Goal: Transaction & Acquisition: Purchase product/service

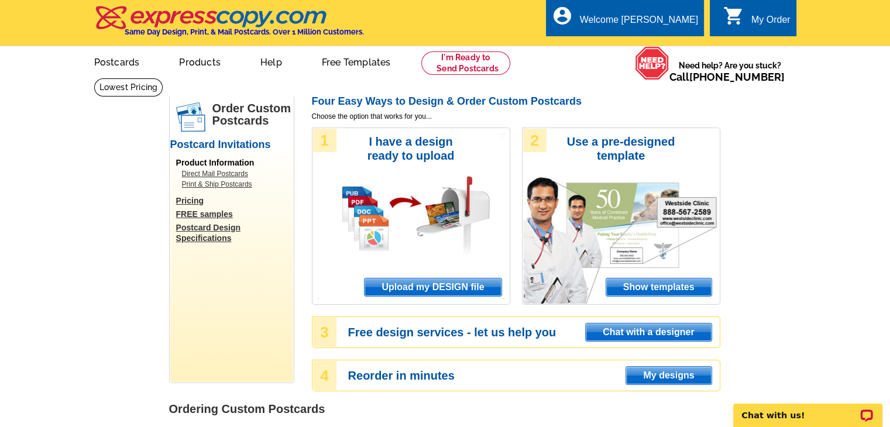
click at [436, 287] on span "Upload my DESIGN file" at bounding box center [432, 287] width 136 height 18
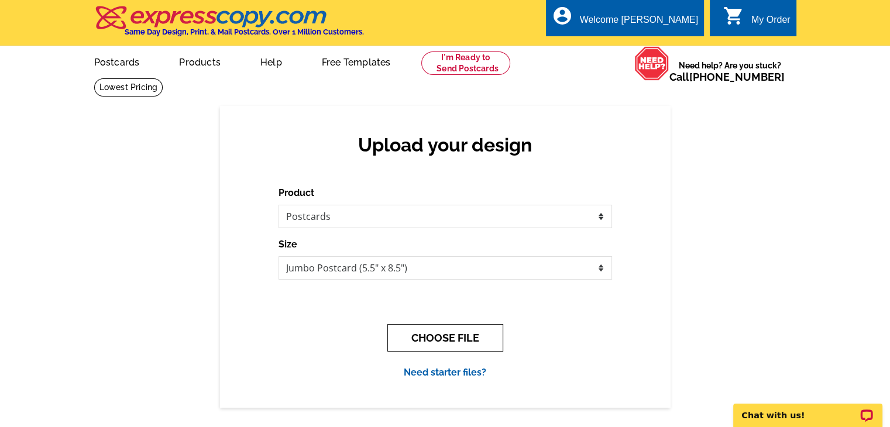
click at [471, 333] on button "CHOOSE FILE" at bounding box center [445, 337] width 116 height 27
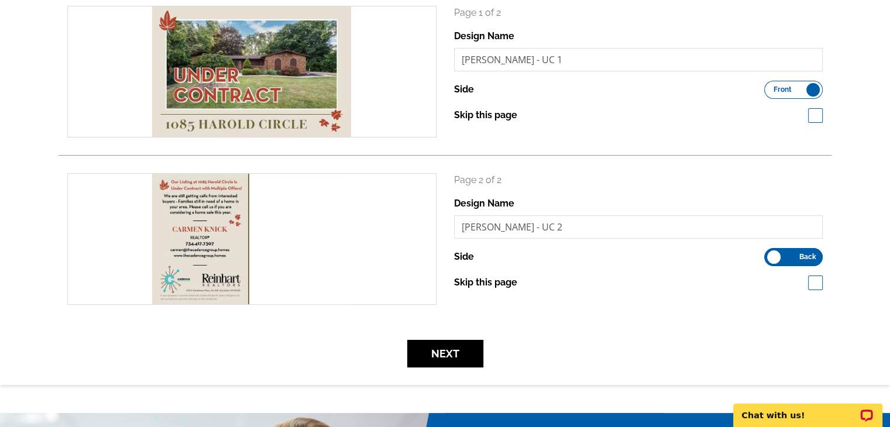
scroll to position [234, 0]
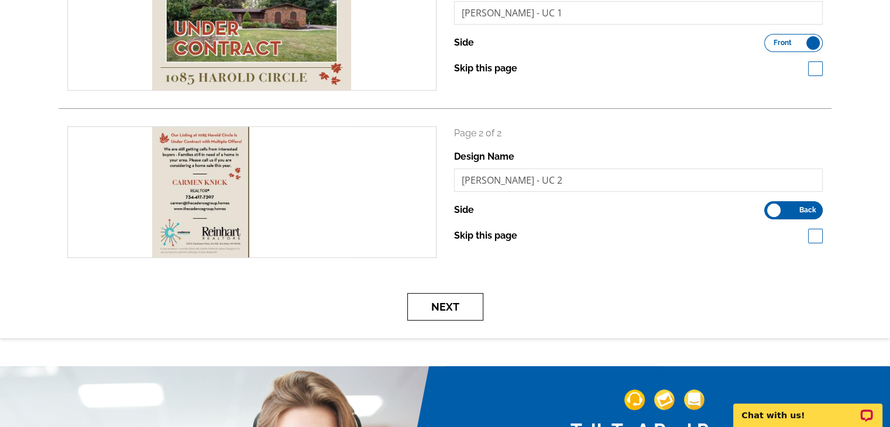
click at [459, 308] on button "Next" at bounding box center [445, 306] width 76 height 27
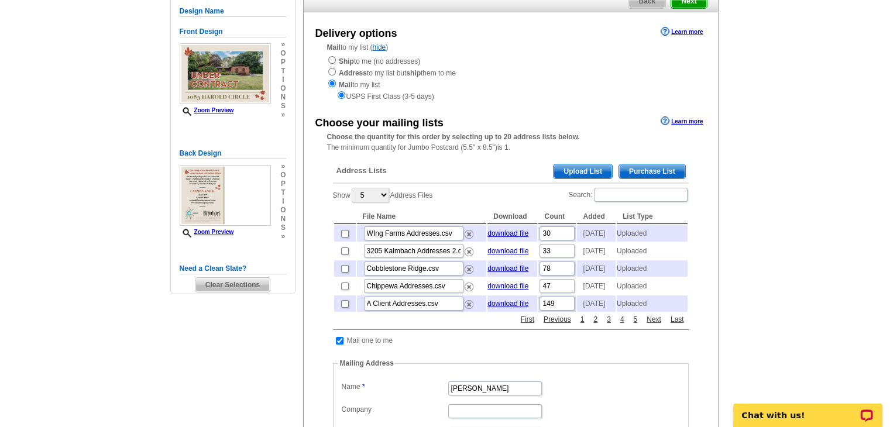
scroll to position [117, 0]
click at [344, 237] on input "checkbox" at bounding box center [345, 233] width 8 height 8
checkbox input "true"
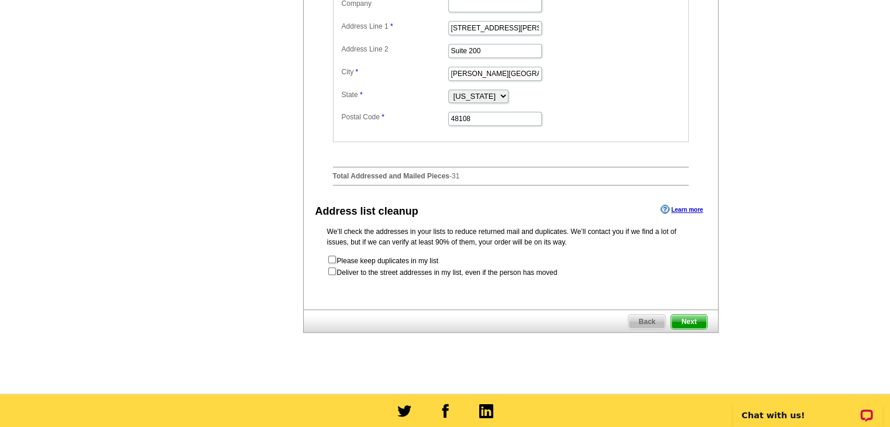
scroll to position [585, 0]
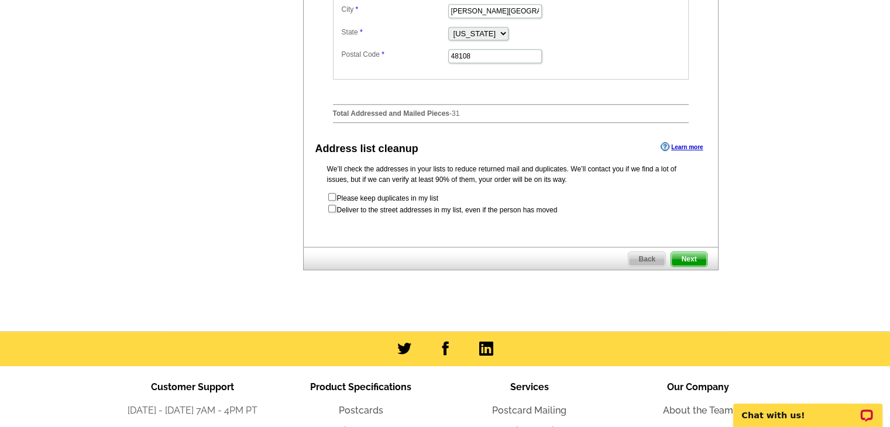
click at [699, 266] on span "Next" at bounding box center [688, 259] width 35 height 14
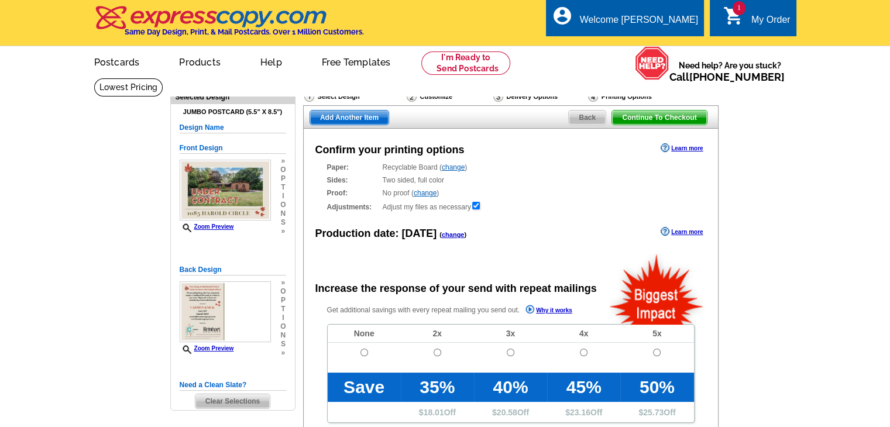
radio input "false"
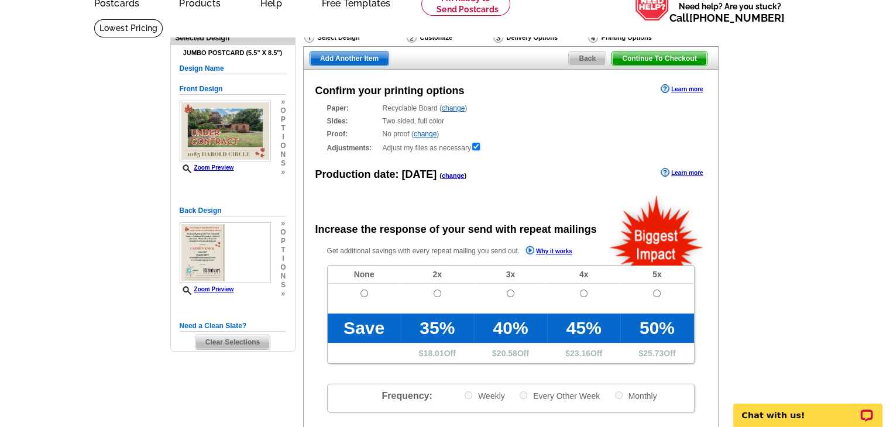
scroll to position [175, 0]
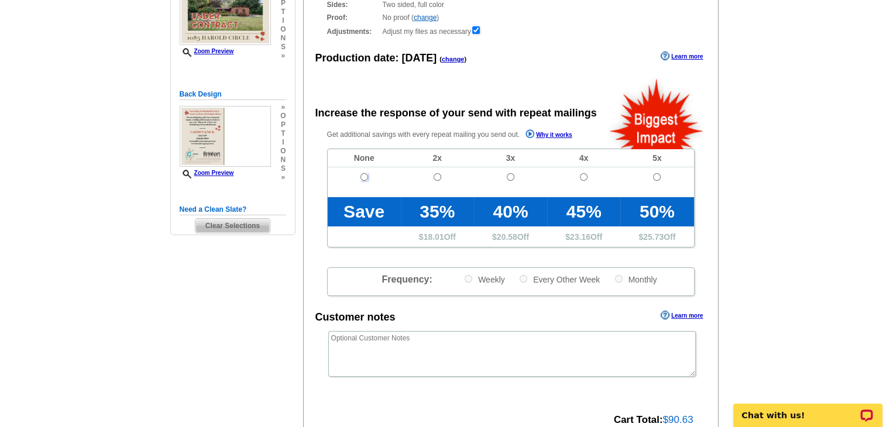
click at [361, 176] on input "radio" at bounding box center [364, 177] width 8 height 8
radio input "true"
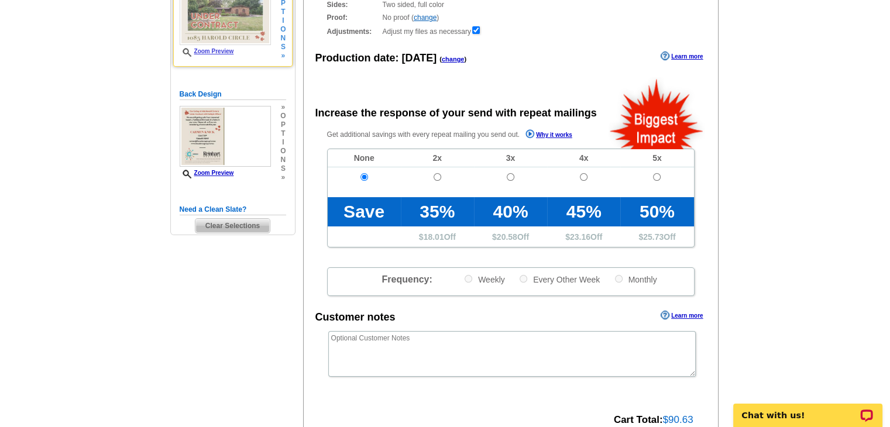
click at [220, 54] on link "Zoom Preview" at bounding box center [207, 51] width 54 height 6
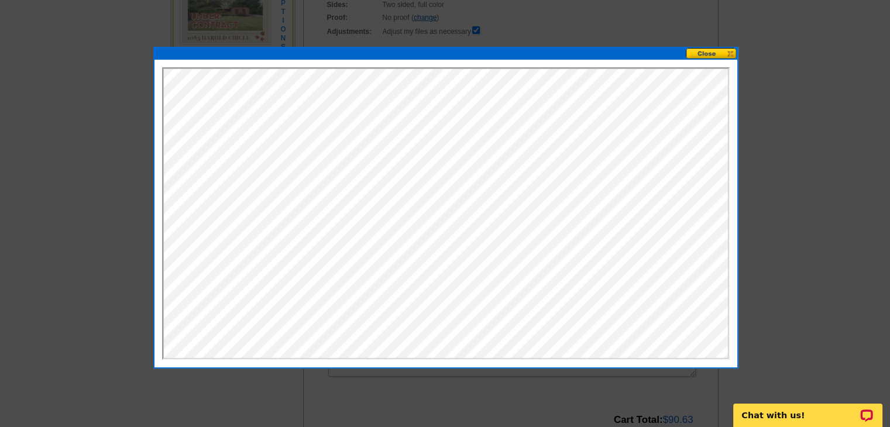
scroll to position [0, 0]
click at [716, 50] on button at bounding box center [710, 53] width 51 height 11
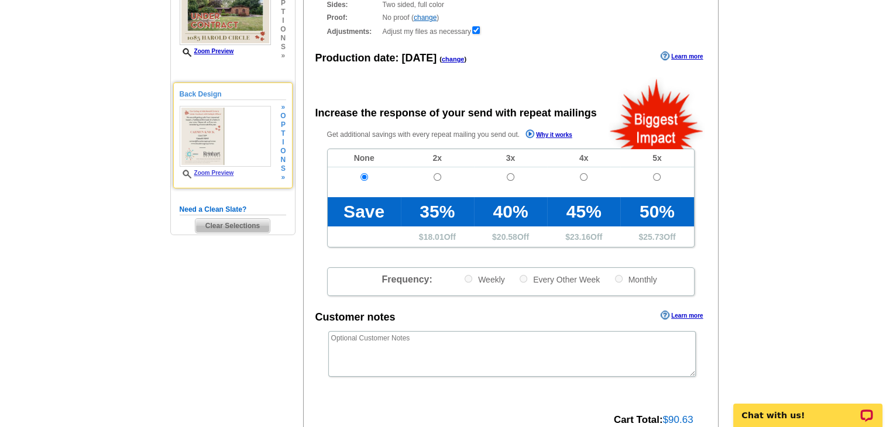
click at [211, 171] on link "Zoom Preview" at bounding box center [207, 173] width 54 height 6
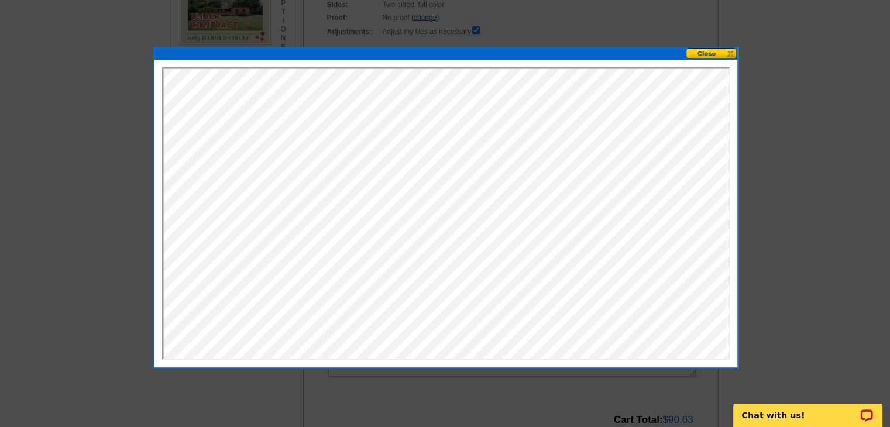
click at [714, 54] on button at bounding box center [710, 53] width 51 height 11
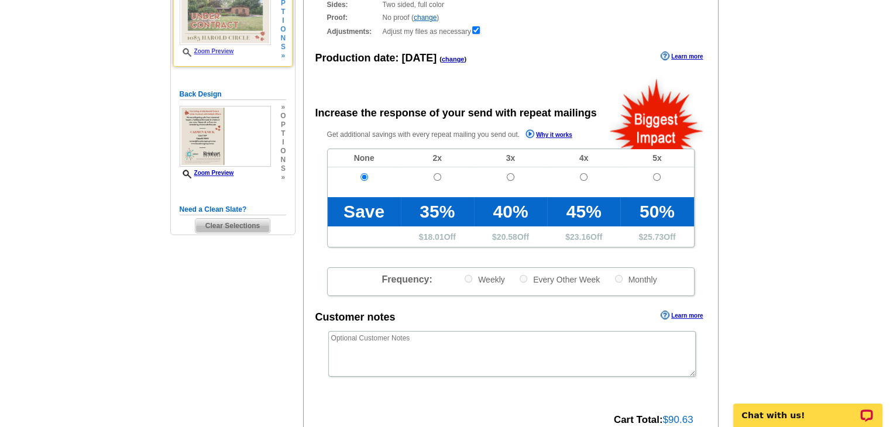
click at [223, 53] on link "Zoom Preview" at bounding box center [207, 51] width 54 height 6
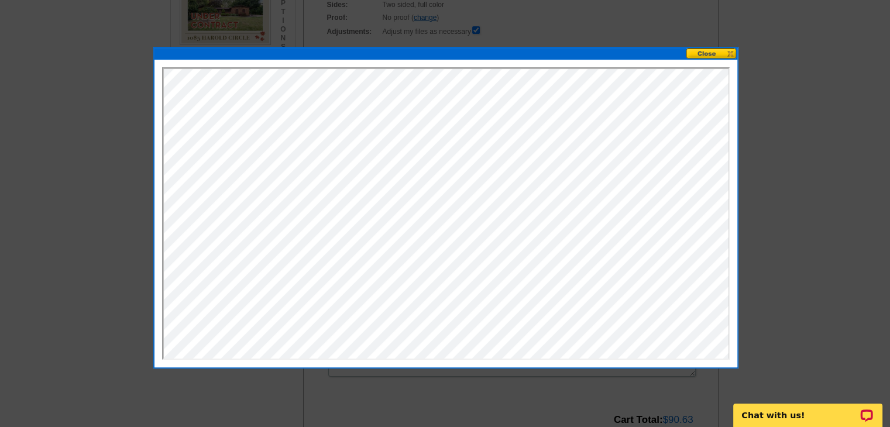
click at [714, 51] on button at bounding box center [710, 53] width 51 height 11
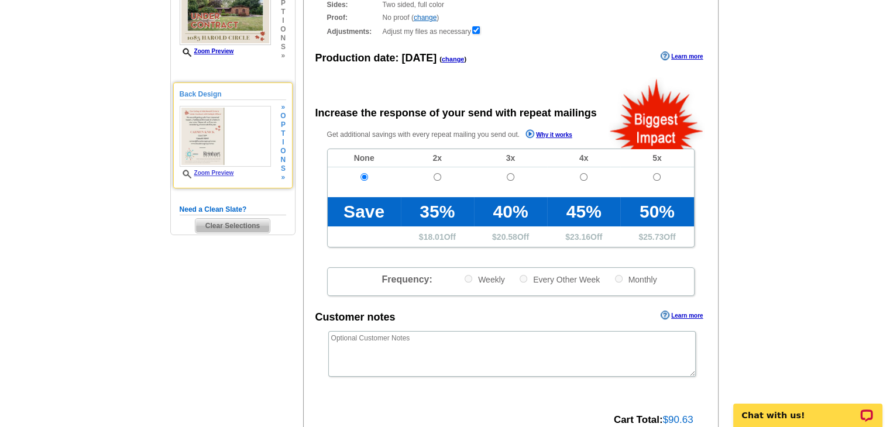
click at [212, 173] on link "Zoom Preview" at bounding box center [207, 173] width 54 height 6
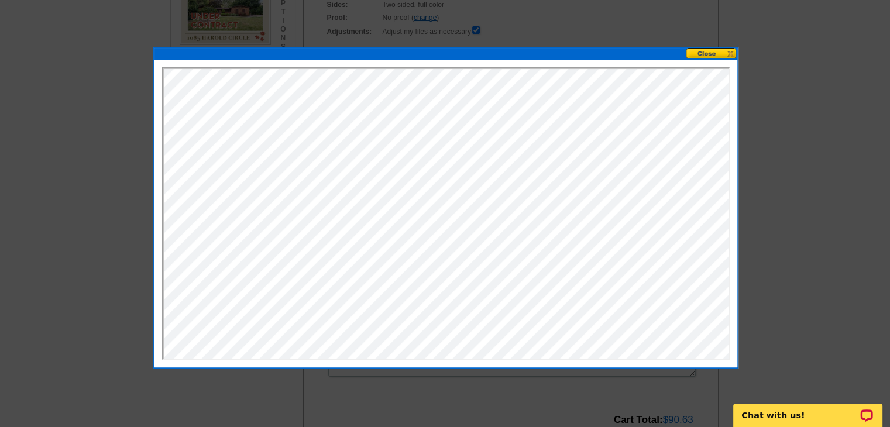
click at [707, 52] on button at bounding box center [710, 53] width 51 height 11
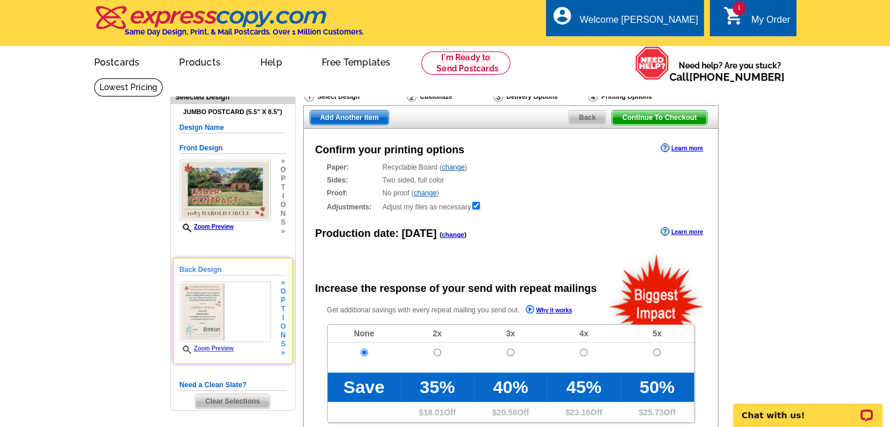
click at [226, 351] on span "Zoom Preview" at bounding box center [225, 349] width 91 height 9
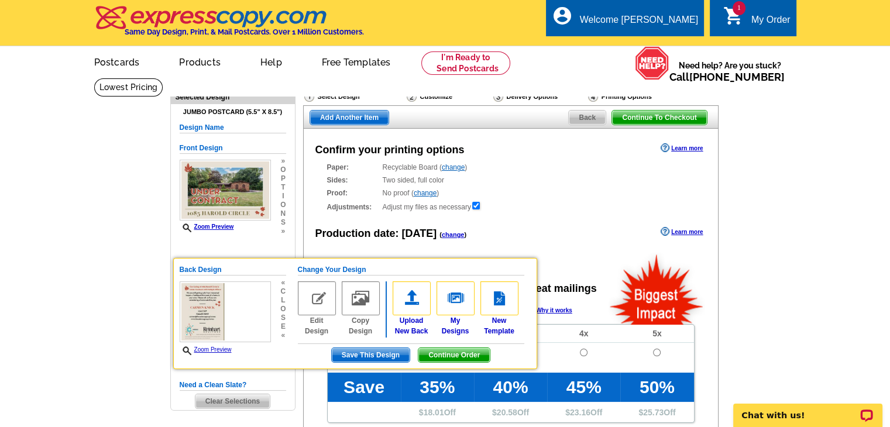
click at [115, 305] on main "Need Help? call 800-260-5887, chat with support, or have our designers make som…" at bounding box center [445, 396] width 890 height 636
click at [767, 280] on main "Need Help? call 800-260-5887, chat with support, or have our designers make som…" at bounding box center [445, 396] width 890 height 636
click at [213, 306] on img at bounding box center [225, 311] width 91 height 61
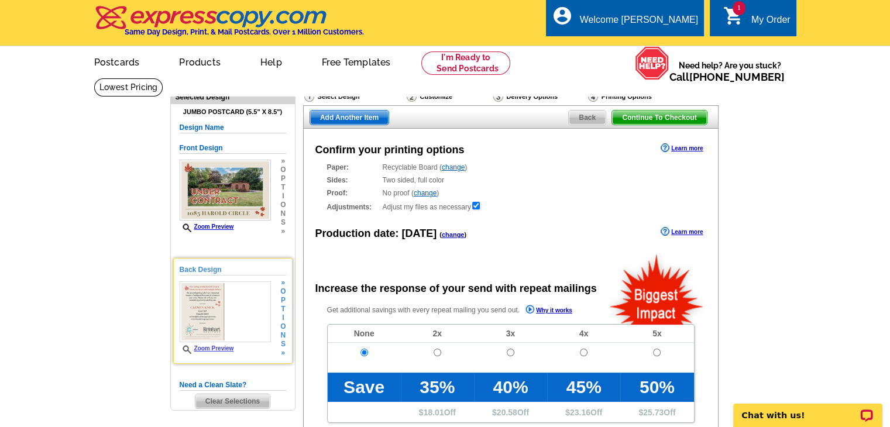
click at [224, 350] on link "Zoom Preview" at bounding box center [207, 348] width 54 height 6
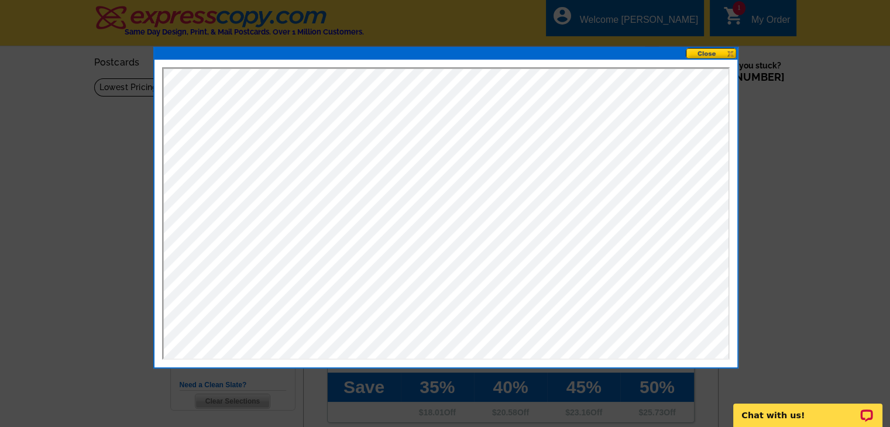
click at [709, 53] on button at bounding box center [710, 53] width 51 height 11
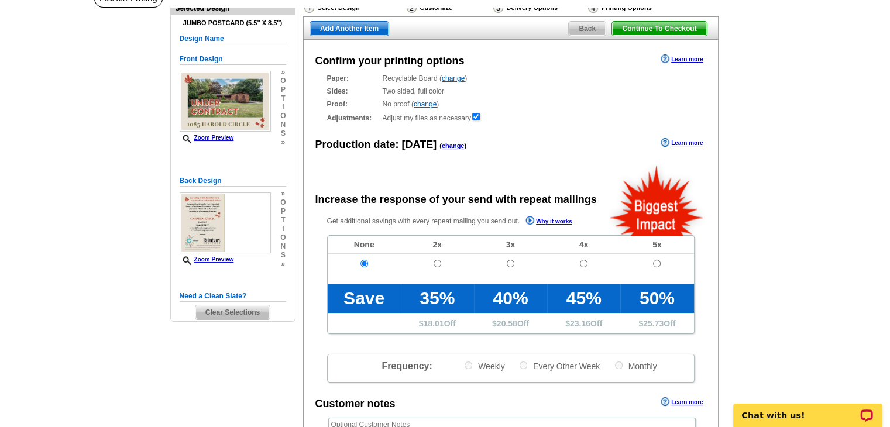
scroll to position [175, 0]
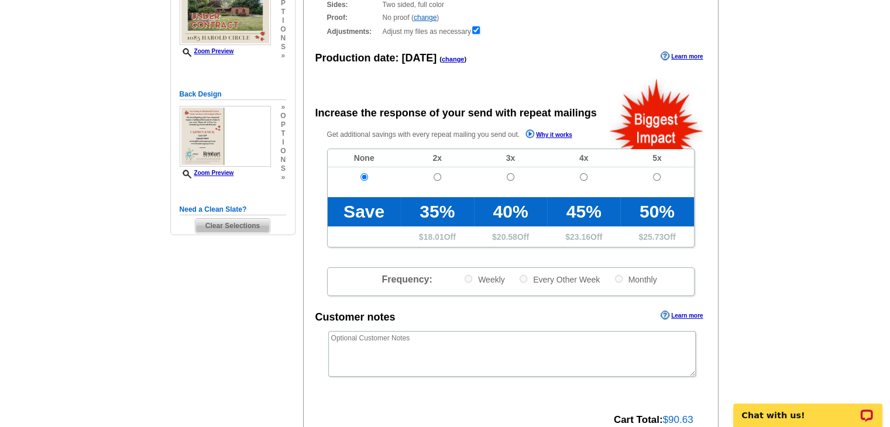
click at [249, 228] on span "Clear Selections" at bounding box center [232, 226] width 74 height 14
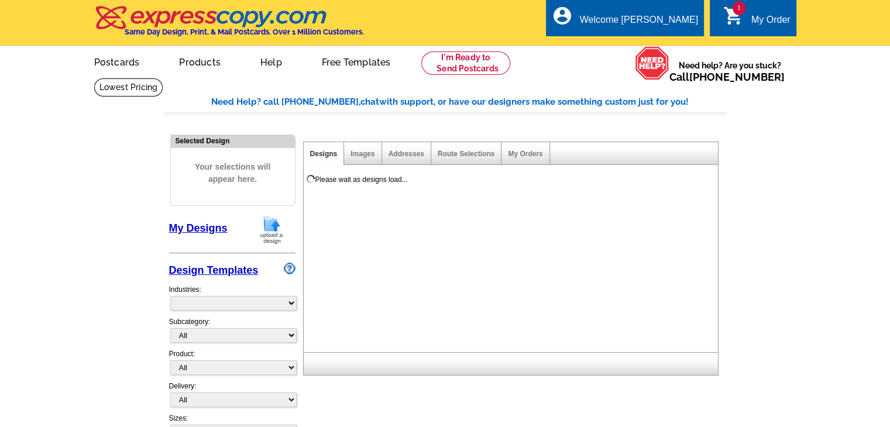
select select "785"
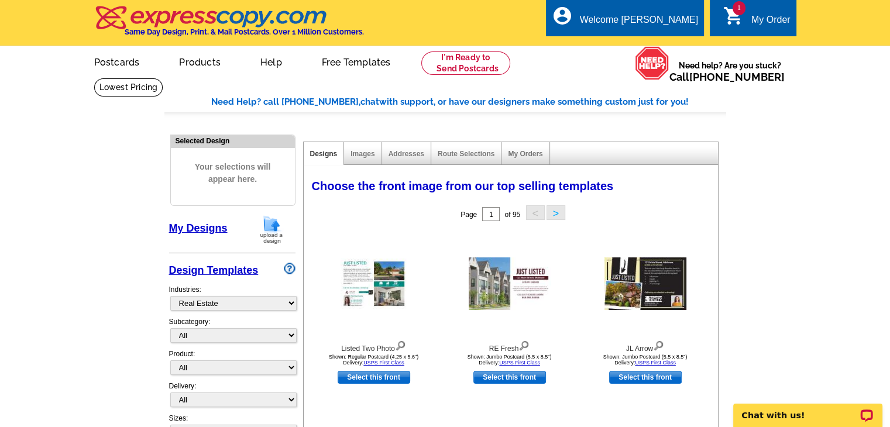
click at [734, 12] on span "1" at bounding box center [738, 8] width 13 height 14
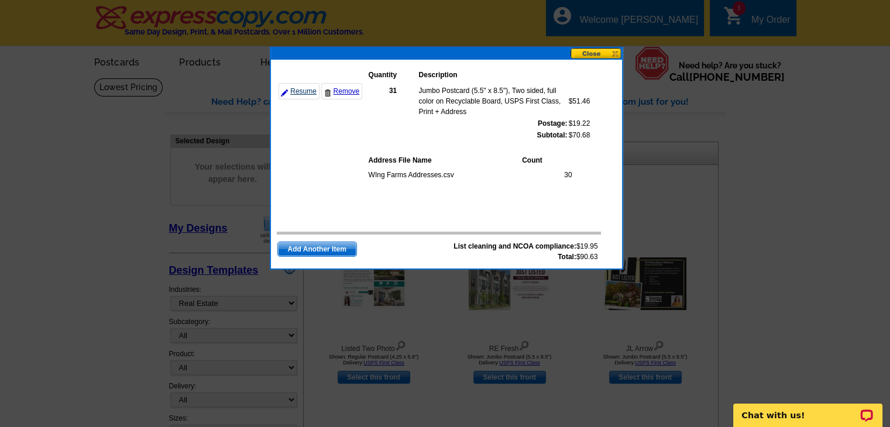
click at [306, 91] on link "Resume" at bounding box center [298, 91] width 41 height 16
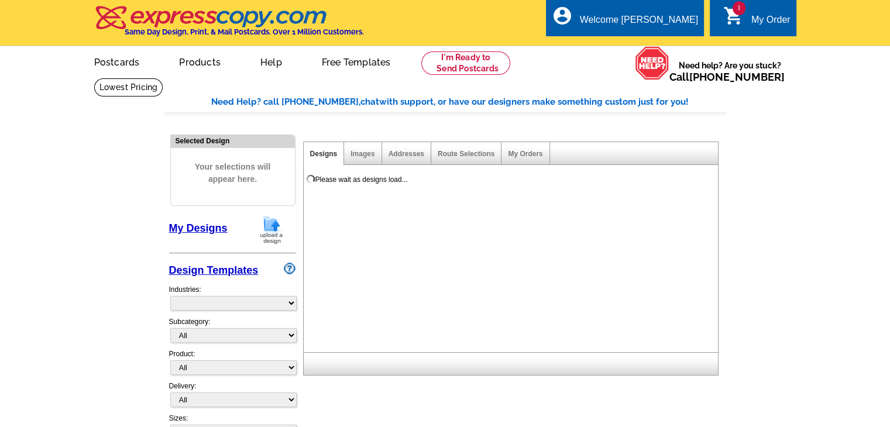
select select "785"
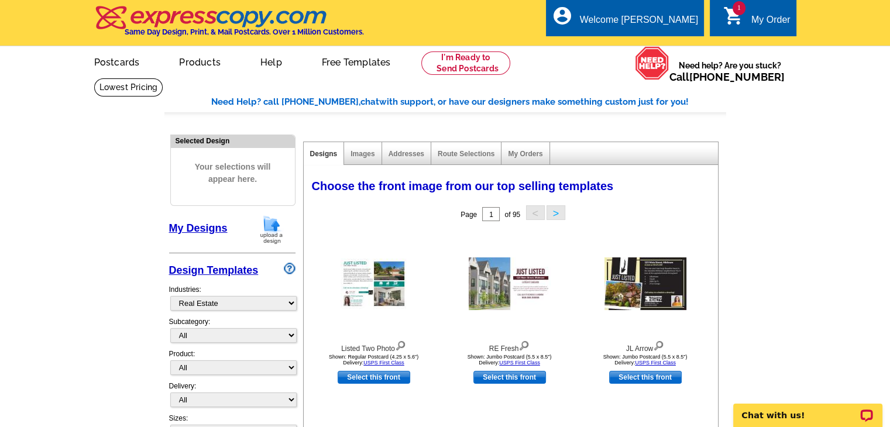
scroll to position [58, 0]
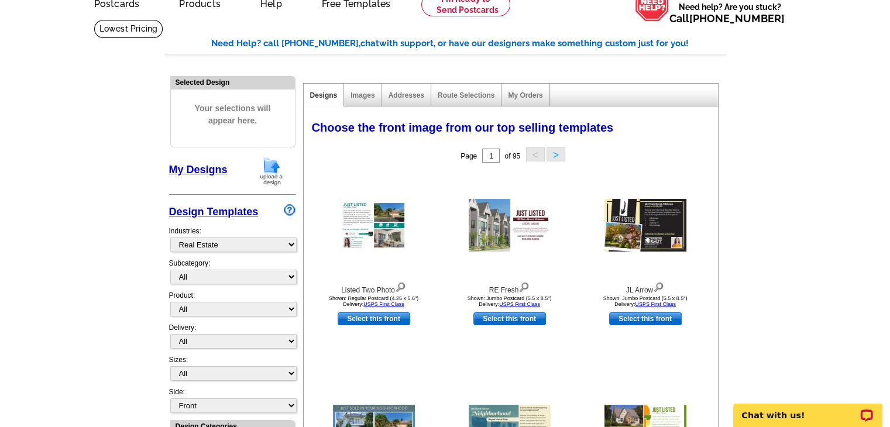
click at [270, 171] on img at bounding box center [271, 171] width 30 height 30
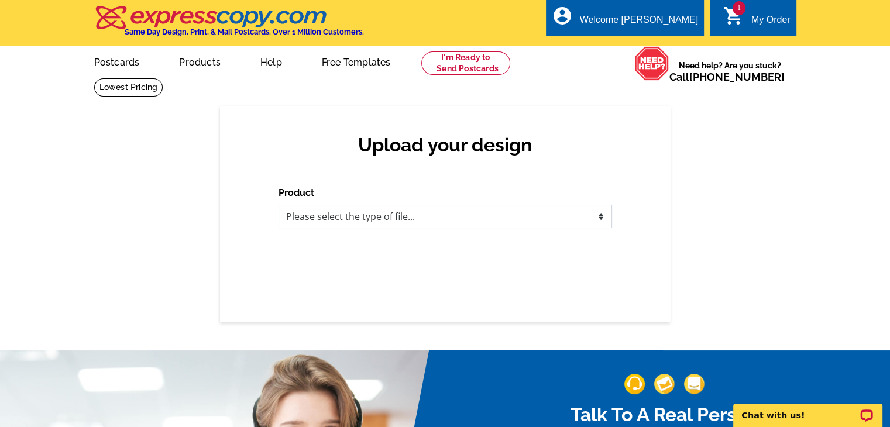
click at [599, 227] on select "Please select the type of file... Postcards Business Cards Letters and flyers G…" at bounding box center [444, 216] width 333 height 23
select select "1"
click at [278, 205] on select "Please select the type of file... Postcards Business Cards Letters and flyers G…" at bounding box center [444, 216] width 333 height 23
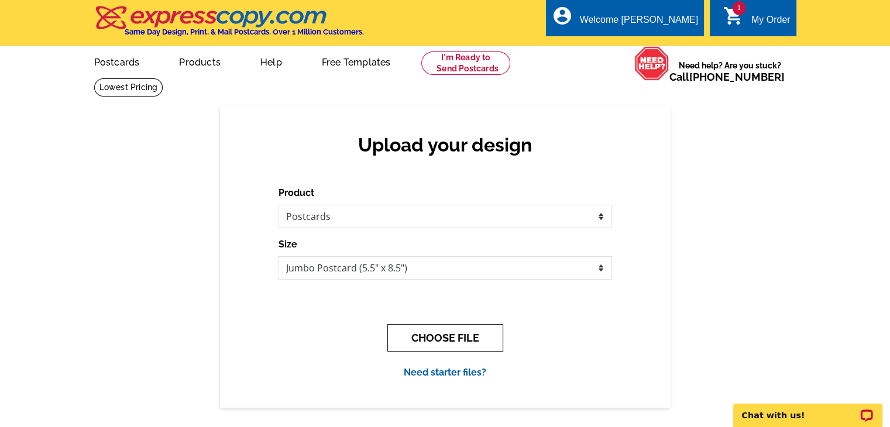
click at [465, 333] on button "CHOOSE FILE" at bounding box center [445, 337] width 116 height 27
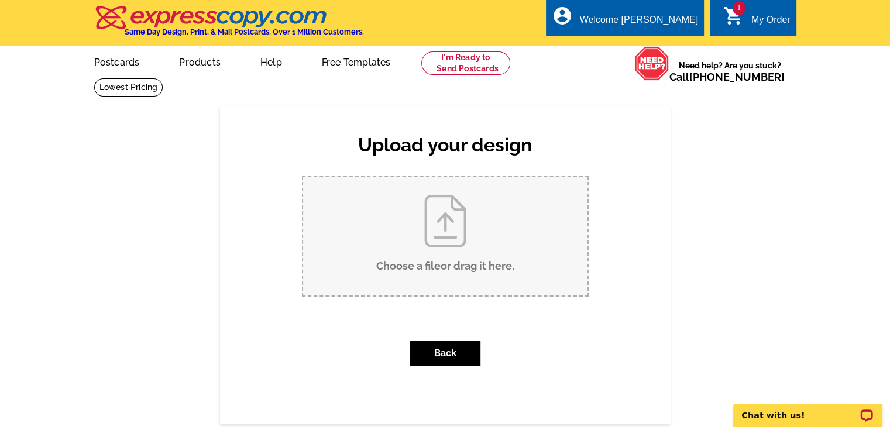
click at [742, 10] on span "1" at bounding box center [738, 8] width 13 height 14
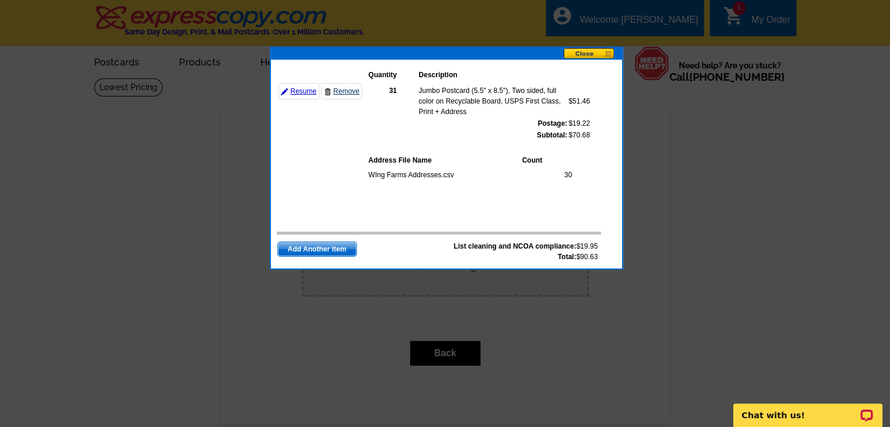
click at [349, 92] on link "Remove" at bounding box center [341, 91] width 41 height 16
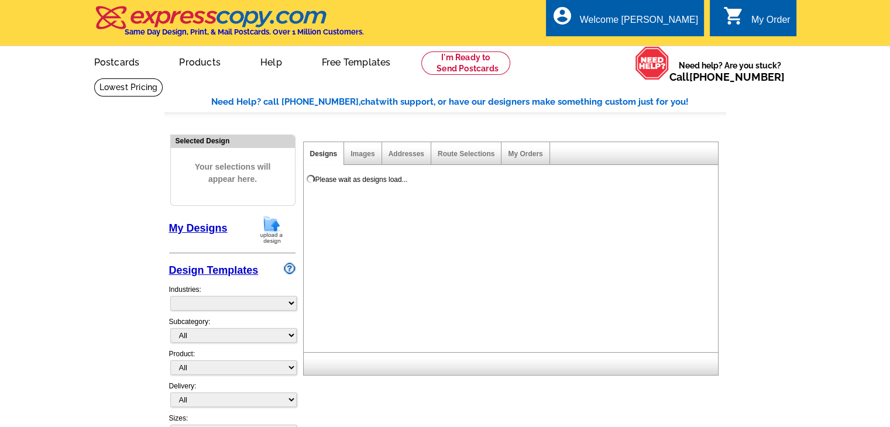
select select "785"
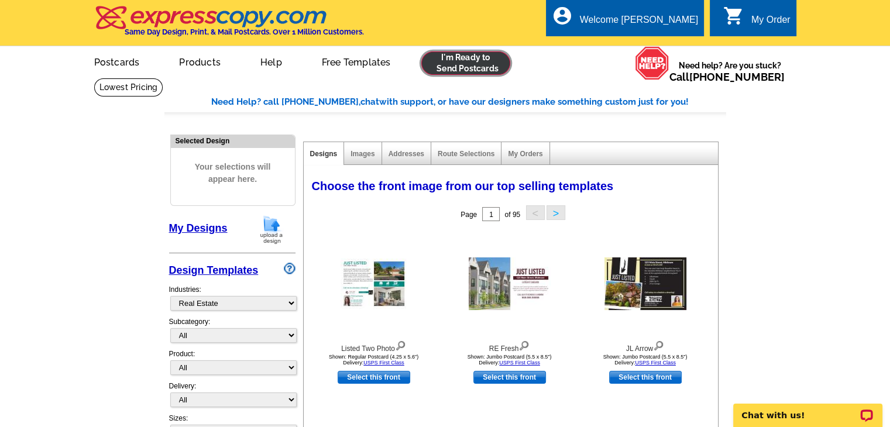
click at [494, 58] on link at bounding box center [465, 62] width 89 height 23
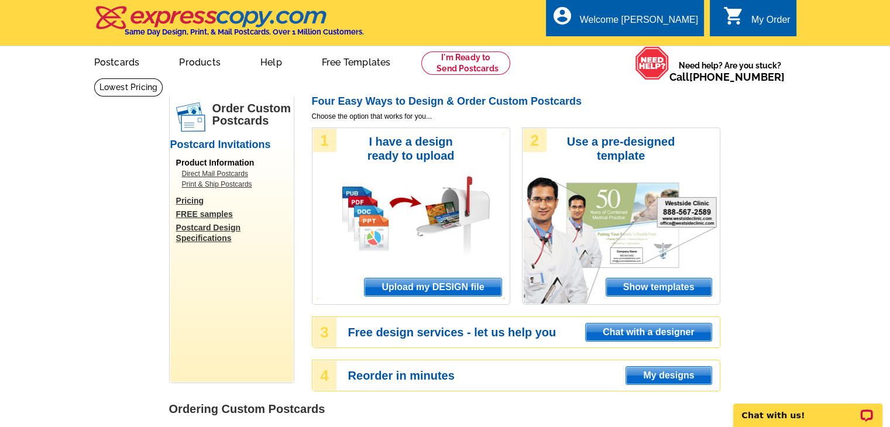
click at [430, 288] on span "Upload my DESIGN file" at bounding box center [432, 287] width 136 height 18
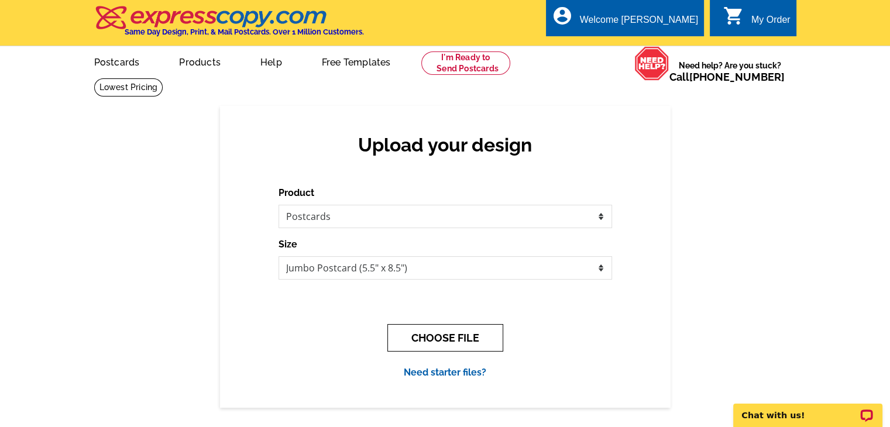
click at [454, 339] on button "CHOOSE FILE" at bounding box center [445, 337] width 116 height 27
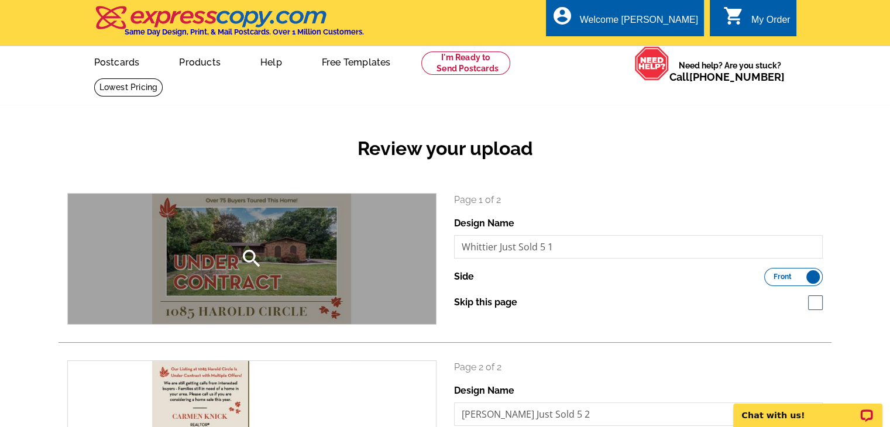
click at [249, 246] on div "search" at bounding box center [252, 259] width 368 height 130
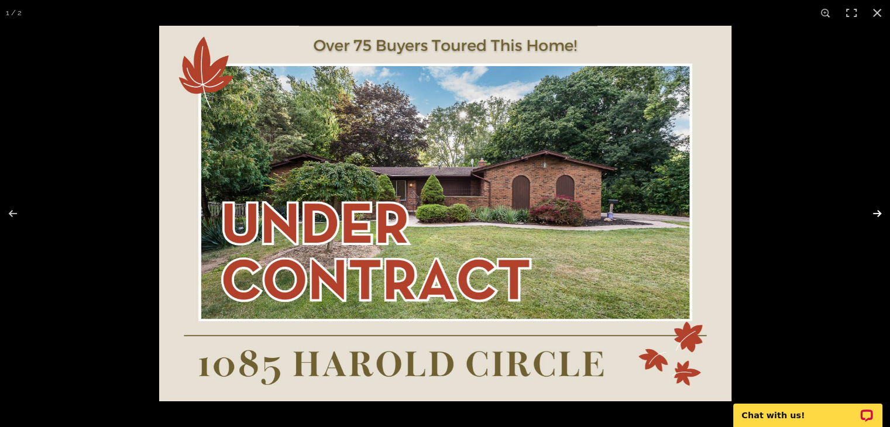
click at [873, 211] on button at bounding box center [869, 213] width 41 height 58
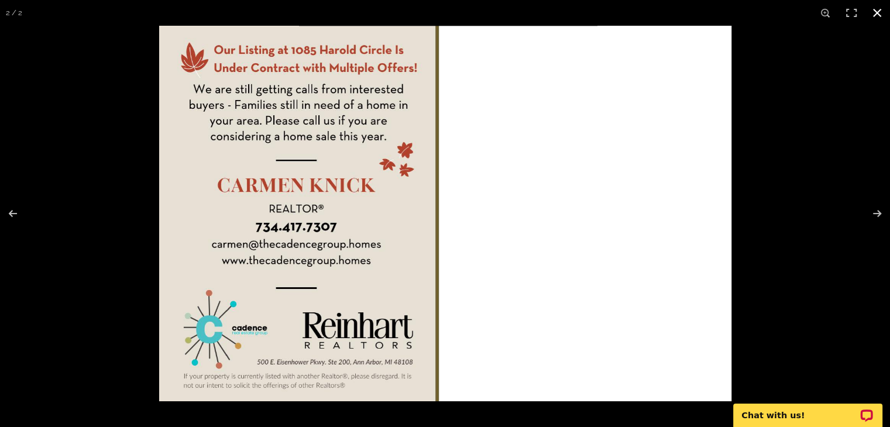
click at [878, 12] on button at bounding box center [877, 13] width 26 height 26
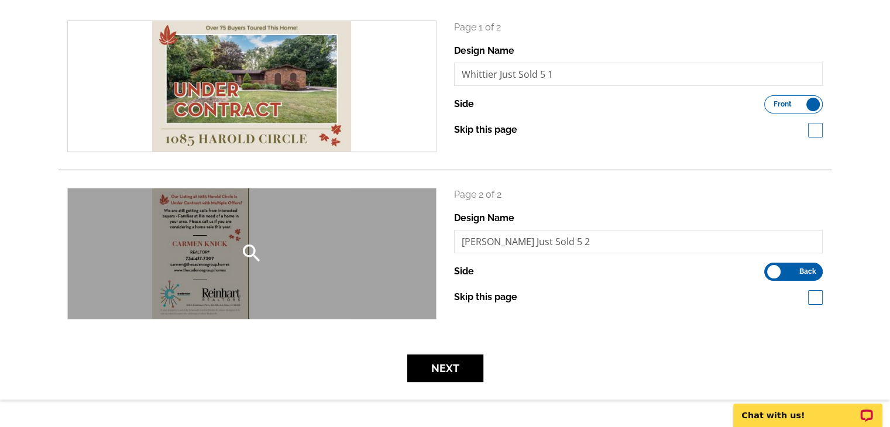
scroll to position [292, 0]
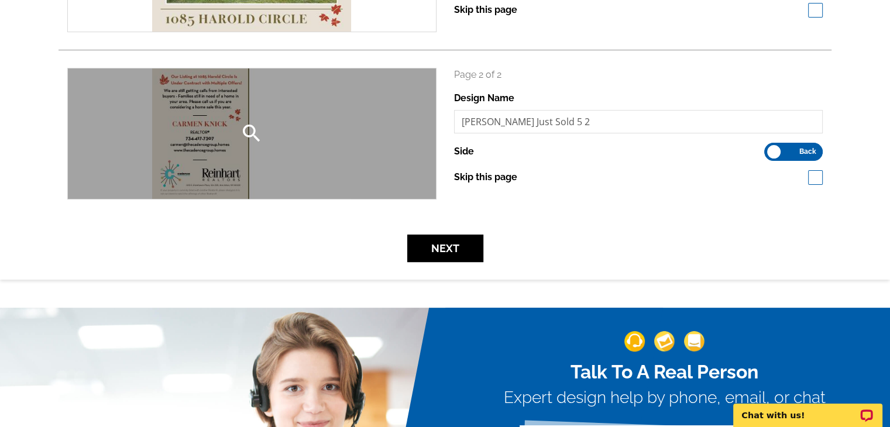
click at [254, 136] on icon "search" at bounding box center [251, 133] width 23 height 23
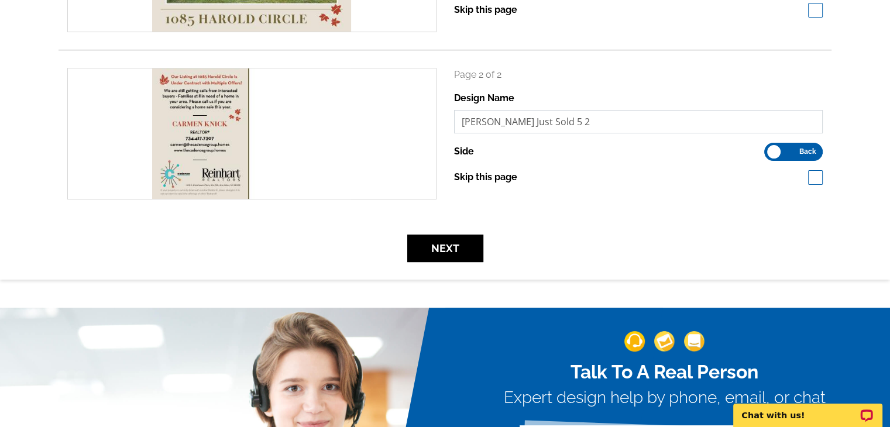
drag, startPoint x: 497, startPoint y: 122, endPoint x: 463, endPoint y: 125, distance: 34.0
click at [463, 125] on input "Whittier Just Sold 5 2" at bounding box center [638, 121] width 369 height 23
type input "Harold Just Sold 5 2"
click at [552, 160] on div "Side Front Back" at bounding box center [638, 152] width 369 height 18
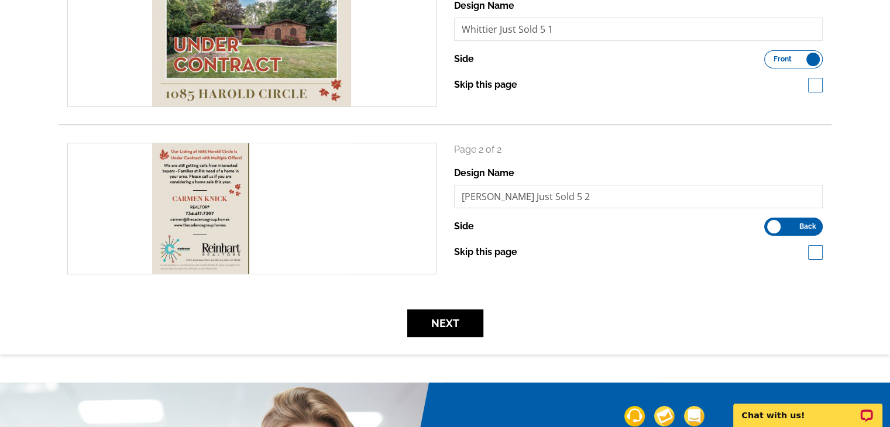
scroll to position [117, 0]
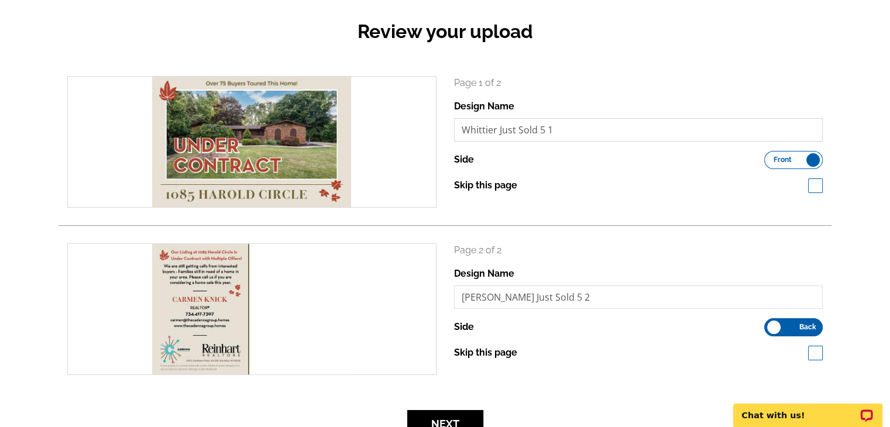
drag, startPoint x: 496, startPoint y: 132, endPoint x: 436, endPoint y: 129, distance: 60.3
click at [436, 129] on div "search Page 1 of 2 Design Name Whittier Just Sold 5 1 Side Front Back" at bounding box center [444, 142] width 773 height 132
type input "Harold Just Sold 5 1"
click at [880, 253] on div "Review your upload search Page 1 of 2 Design Name Harold Just Sold 5 1 Side Fro…" at bounding box center [445, 222] width 890 height 466
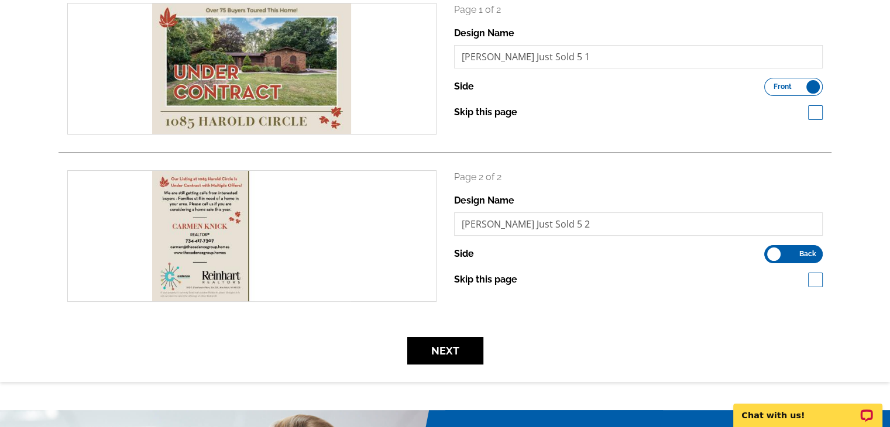
scroll to position [351, 0]
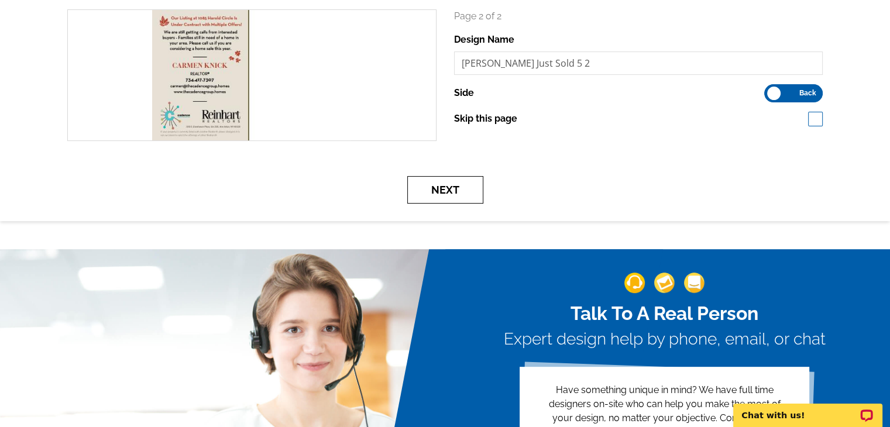
click at [450, 194] on button "Next" at bounding box center [445, 189] width 76 height 27
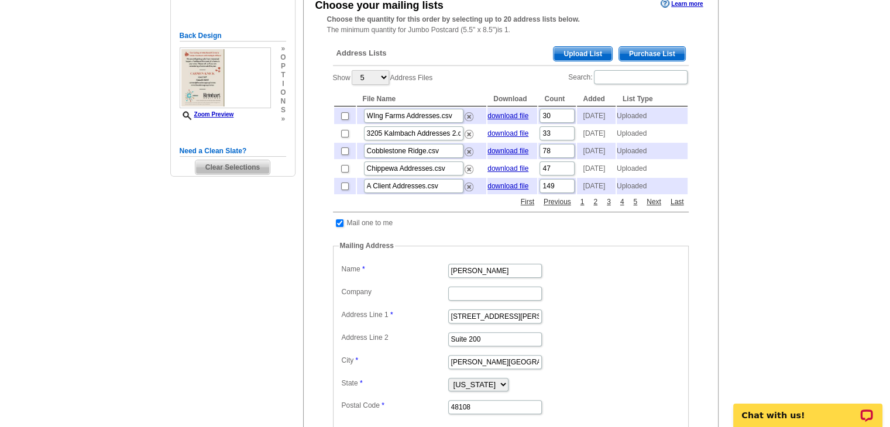
click at [349, 120] on td at bounding box center [345, 116] width 22 height 16
click at [346, 119] on input "checkbox" at bounding box center [345, 116] width 8 height 8
checkbox input "true"
click at [508, 115] on link "download file" at bounding box center [507, 116] width 41 height 8
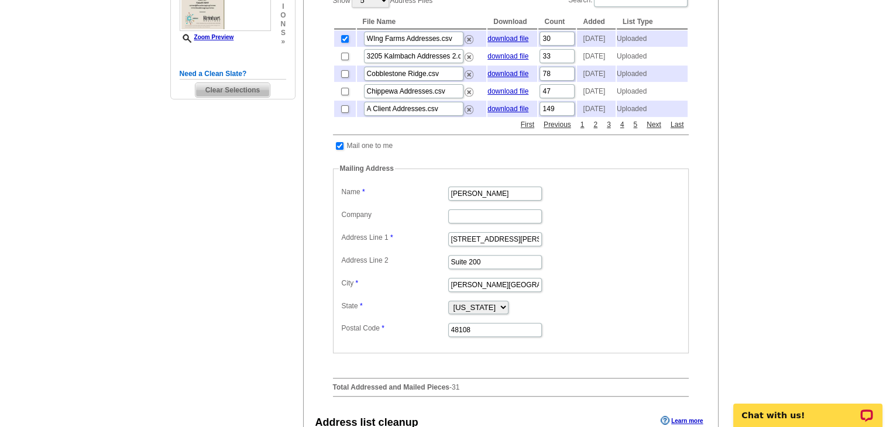
scroll to position [468, 0]
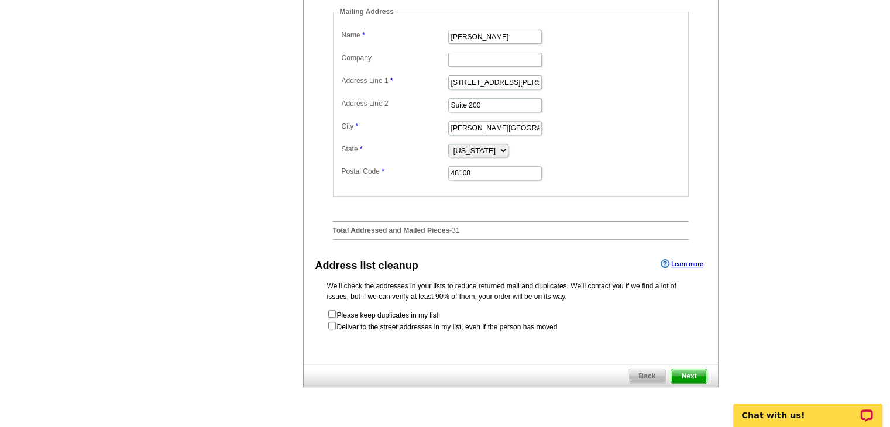
click at [688, 383] on span "Next" at bounding box center [688, 376] width 35 height 14
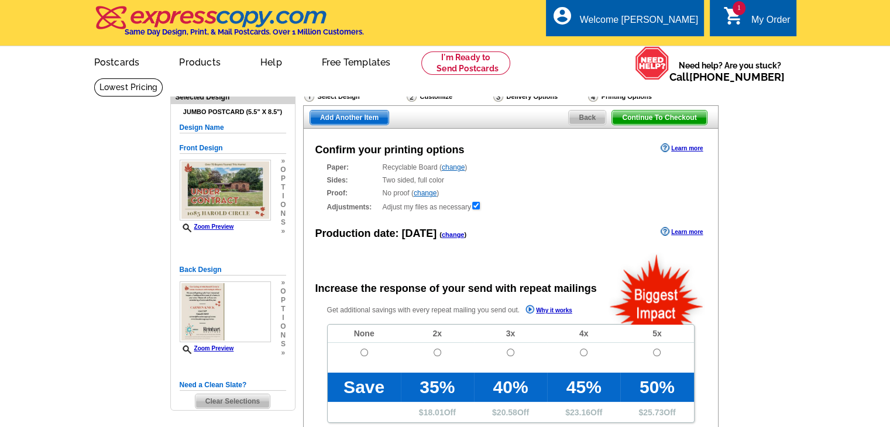
radio input "false"
click at [363, 354] on input "radio" at bounding box center [364, 353] width 8 height 8
radio input "true"
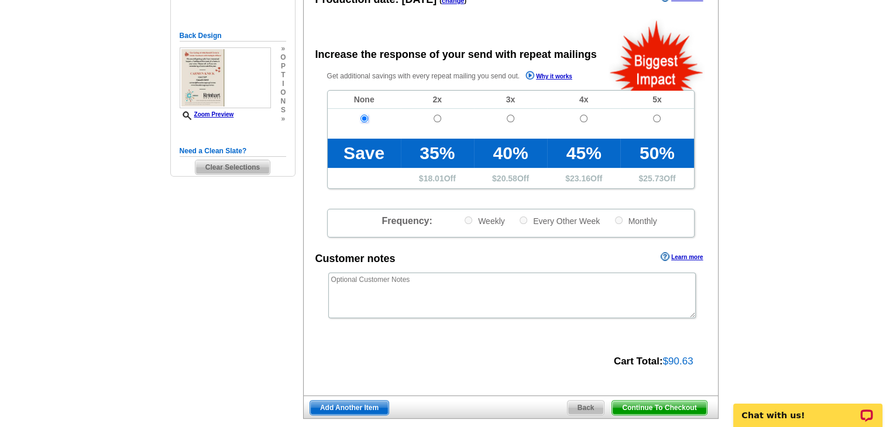
scroll to position [468, 0]
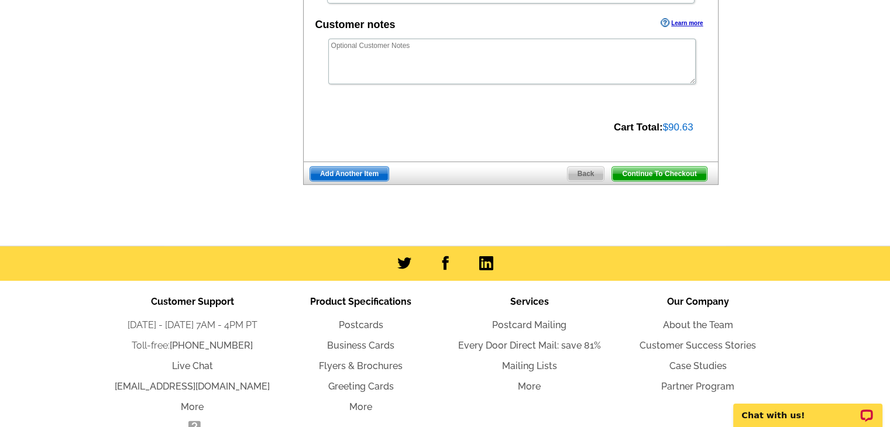
click at [685, 176] on span "Continue To Checkout" at bounding box center [659, 174] width 94 height 14
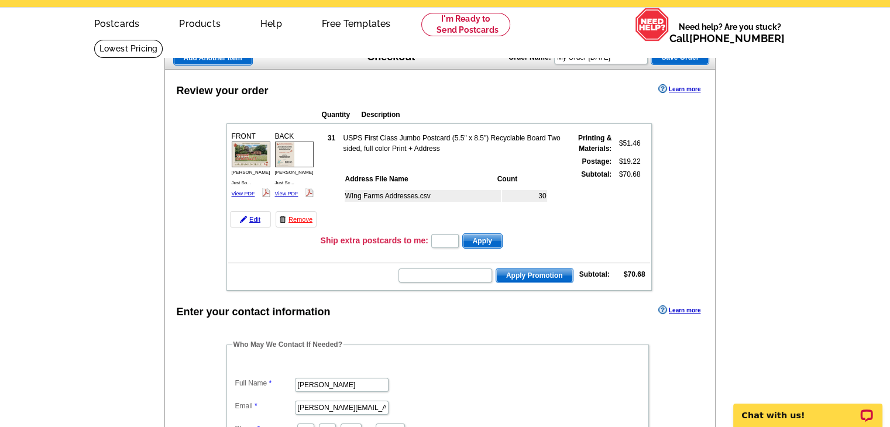
scroll to position [58, 0]
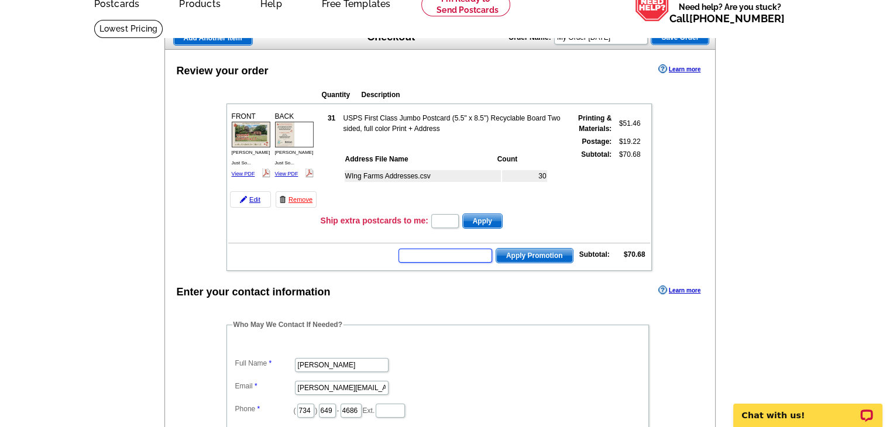
click at [474, 252] on input "text" at bounding box center [445, 256] width 94 height 14
type input "CC2320"
click at [535, 249] on span "Apply Promotion" at bounding box center [534, 256] width 77 height 14
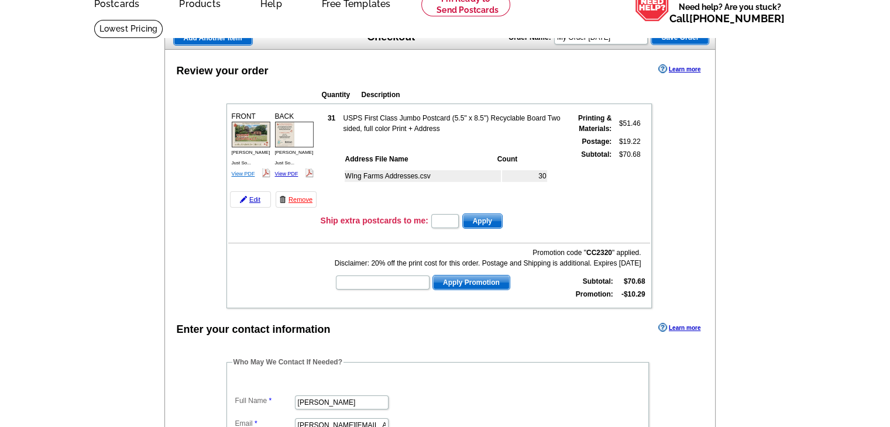
click at [246, 171] on link "View PDF" at bounding box center [243, 174] width 23 height 6
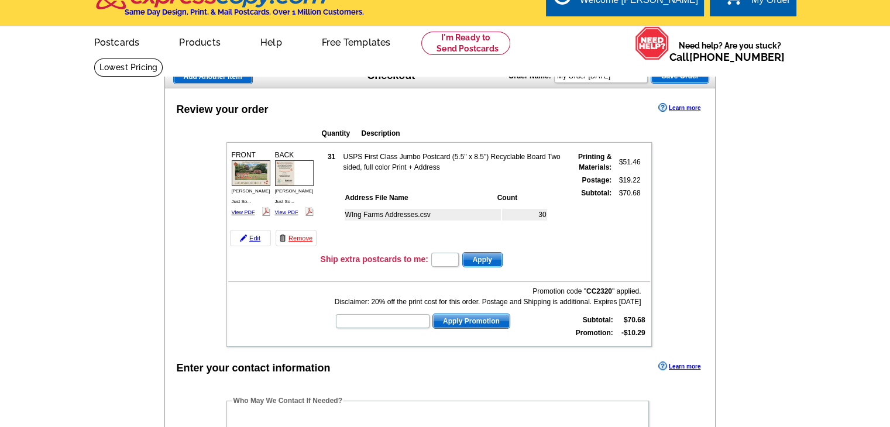
scroll to position [0, 0]
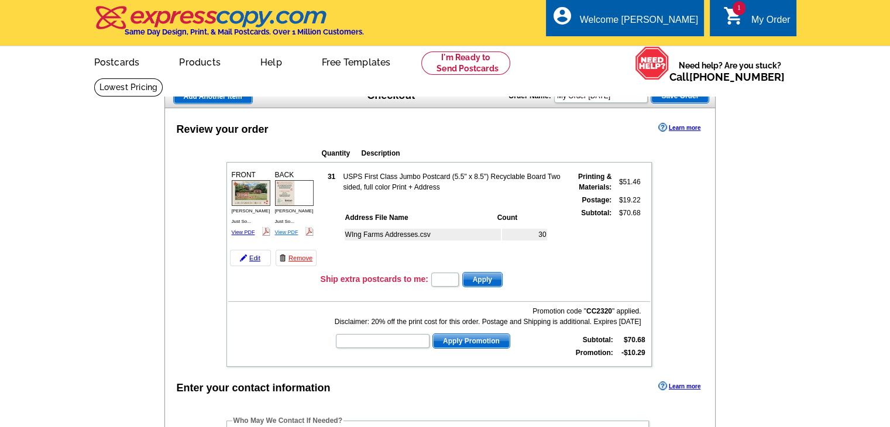
click at [287, 229] on link "View PDF" at bounding box center [286, 232] width 23 height 6
click at [235, 229] on link "View PDF" at bounding box center [243, 232] width 23 height 6
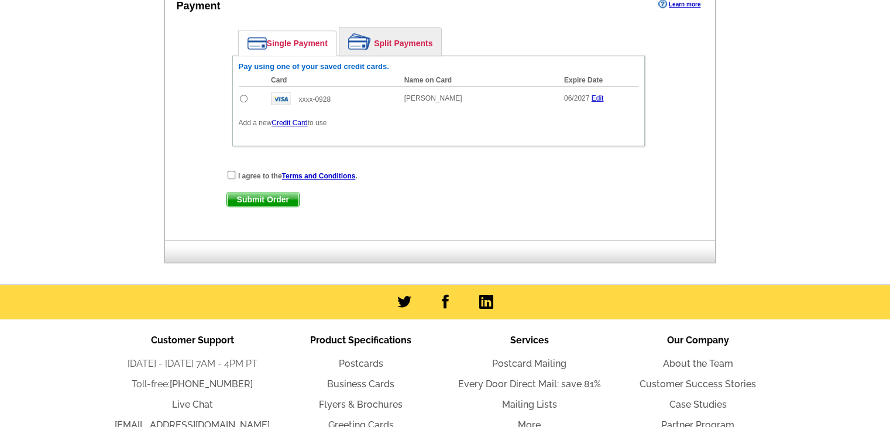
scroll to position [585, 0]
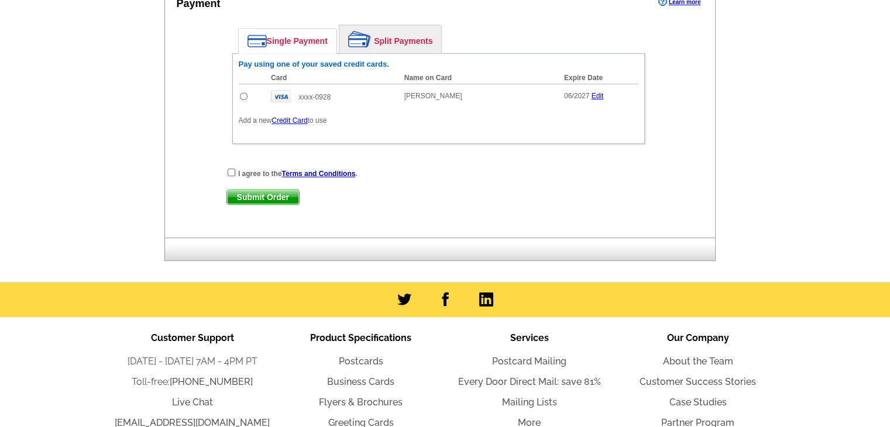
click at [243, 92] on input "radio" at bounding box center [244, 96] width 8 height 8
radio input "true"
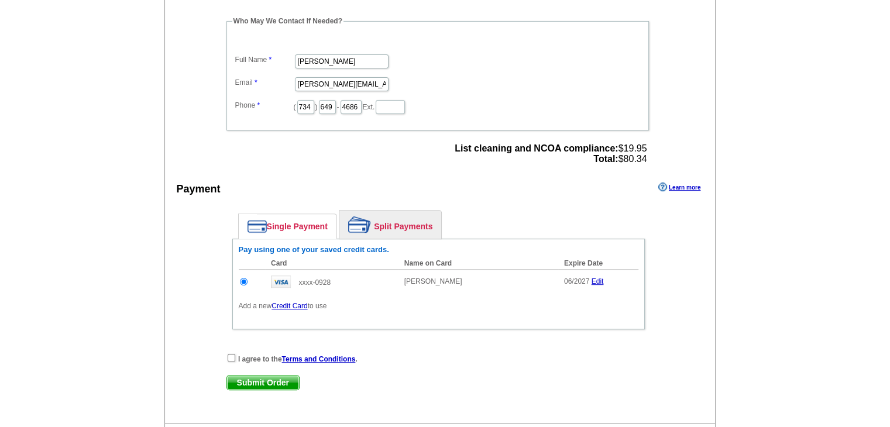
scroll to position [468, 0]
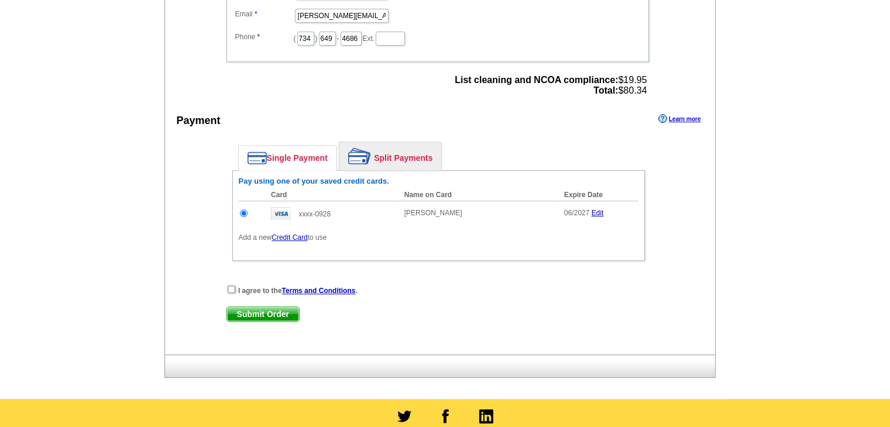
click at [230, 285] on input "checkbox" at bounding box center [232, 289] width 8 height 8
checkbox input "true"
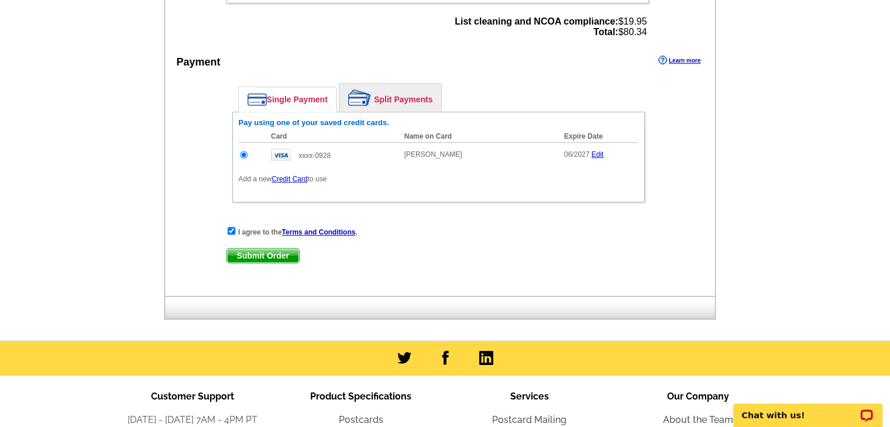
scroll to position [506, 0]
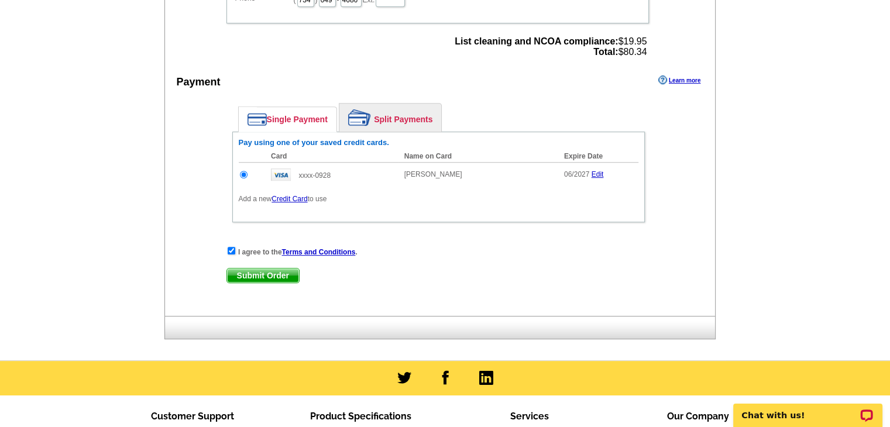
click at [284, 270] on span "Submit Order" at bounding box center [263, 275] width 72 height 14
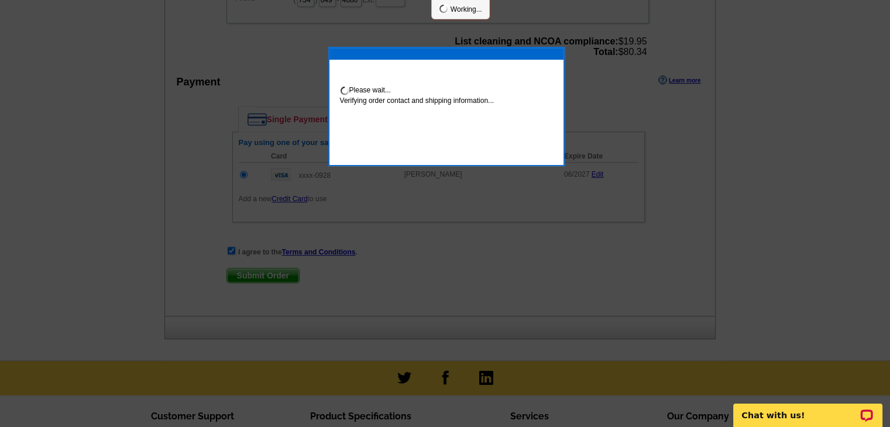
scroll to position [502, 0]
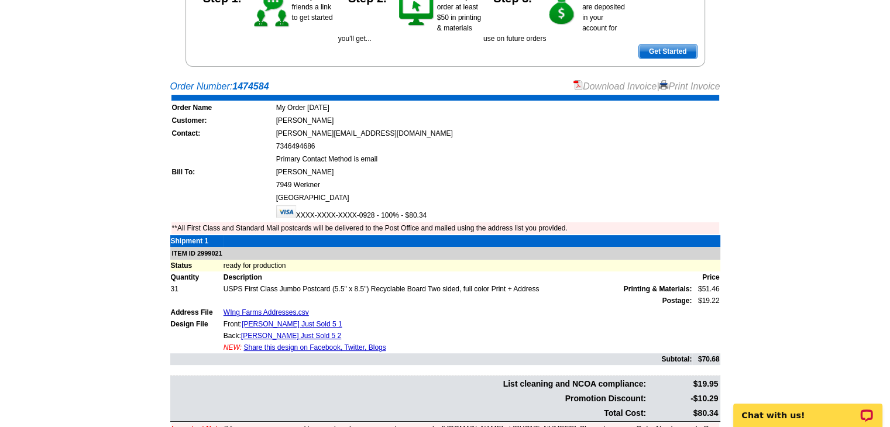
scroll to position [234, 0]
